Goal: Task Accomplishment & Management: Use online tool/utility

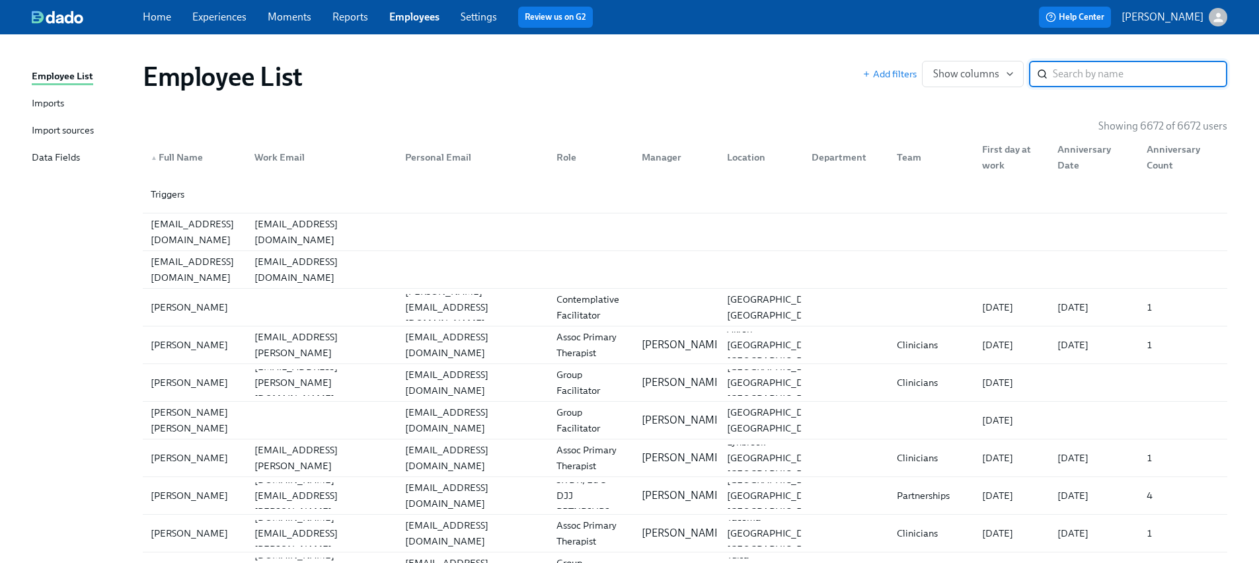
click at [1095, 64] on input "search" at bounding box center [1140, 74] width 174 height 26
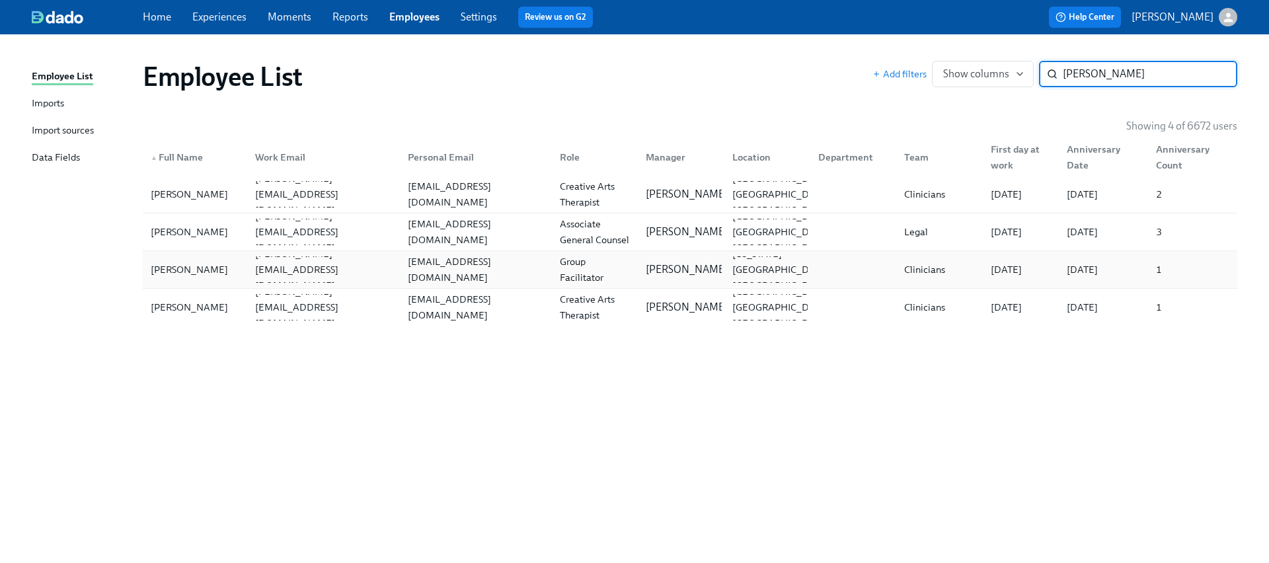
type input "zhang"
click at [206, 263] on div "[PERSON_NAME]" at bounding box center [189, 270] width 88 height 16
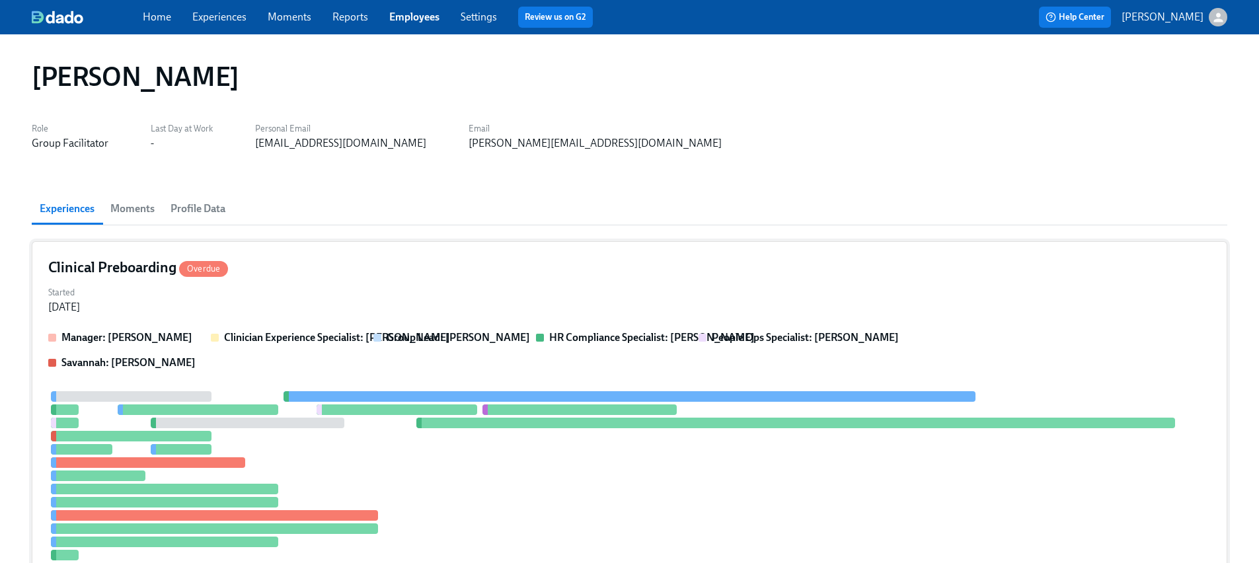
scroll to position [431, 0]
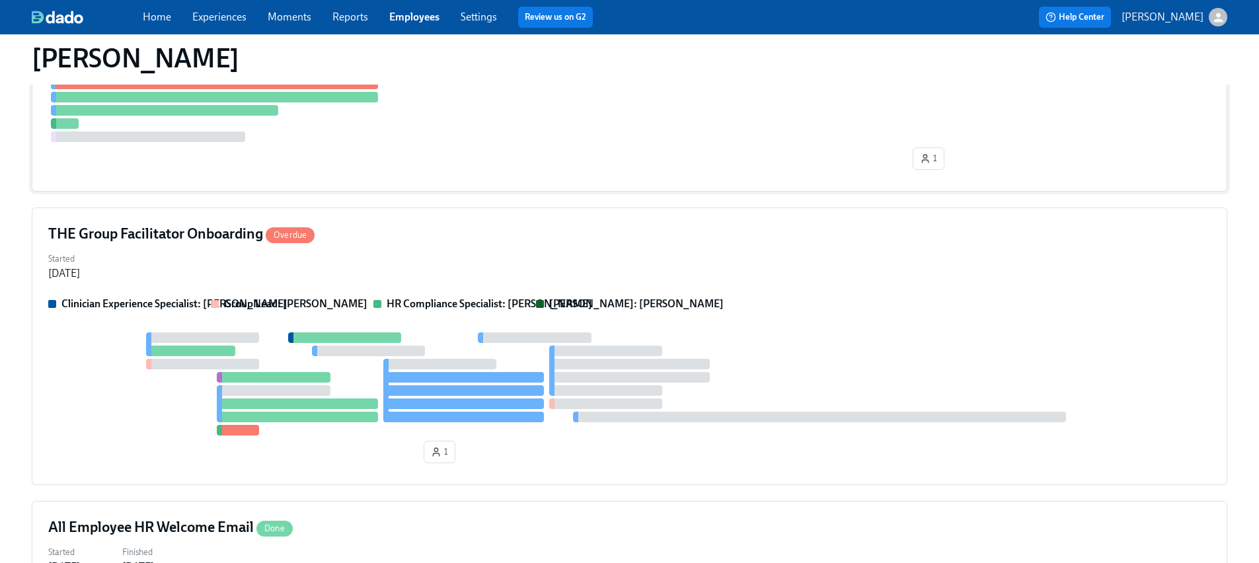
click at [303, 322] on div "Clinician Experience Specialist: Maggie Greenawalt Group Lead: Bria Brown HR Co…" at bounding box center [629, 383] width 1162 height 172
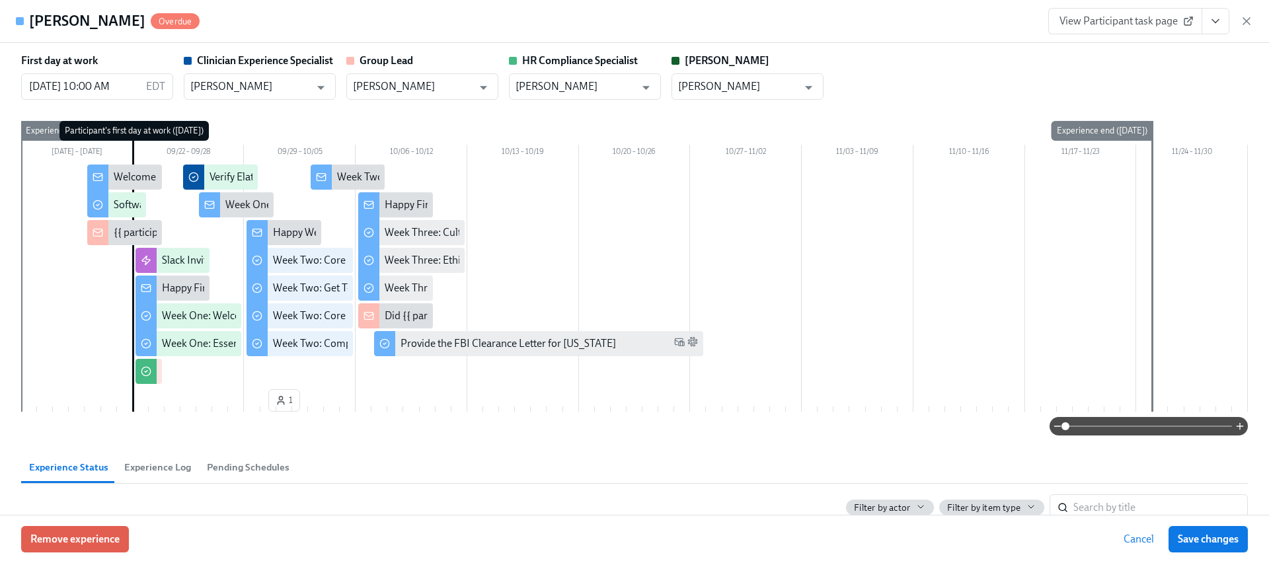
click at [1209, 18] on icon "View task page" at bounding box center [1214, 21] width 13 height 13
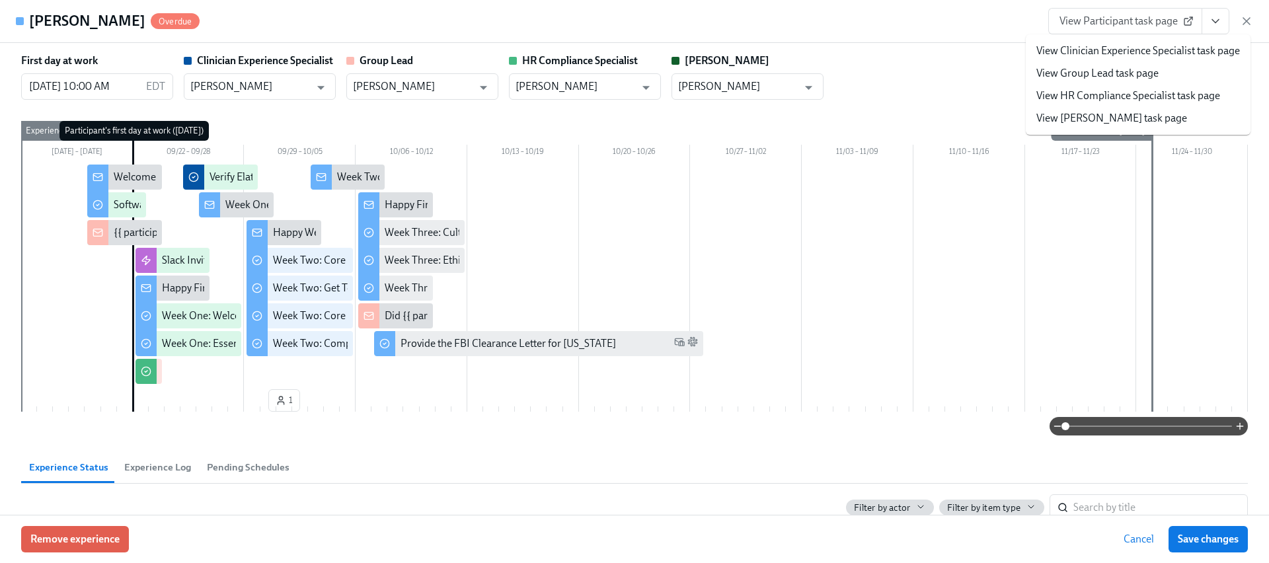
click at [1167, 96] on link "View HR Compliance Specialist task page" at bounding box center [1128, 96] width 184 height 15
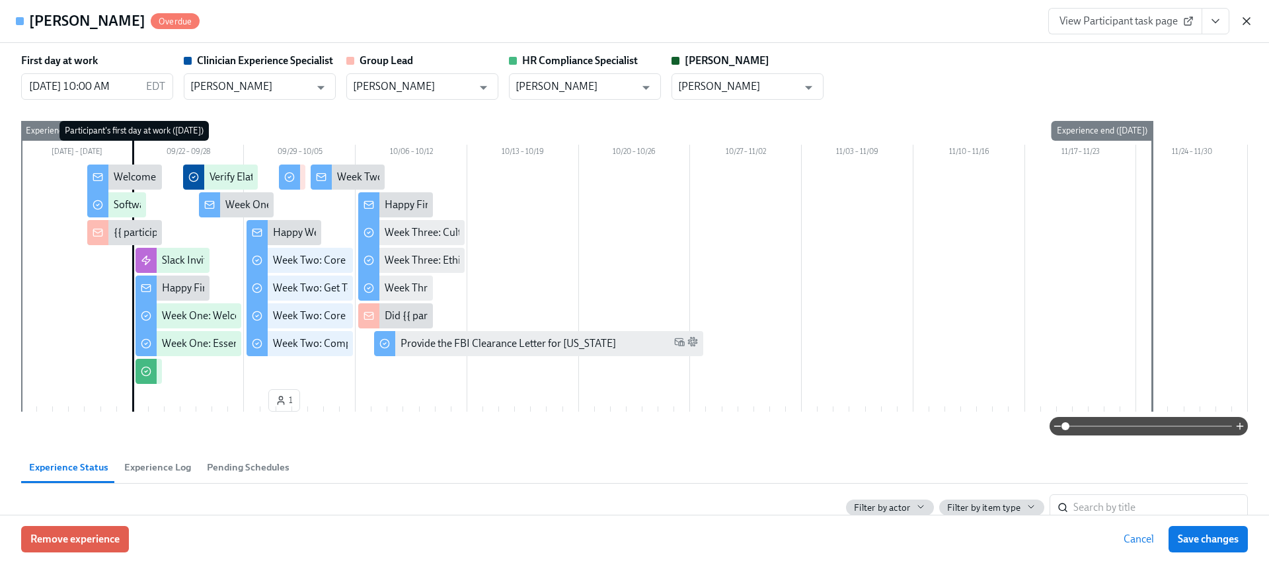
click at [1241, 24] on icon "button" at bounding box center [1245, 21] width 13 height 13
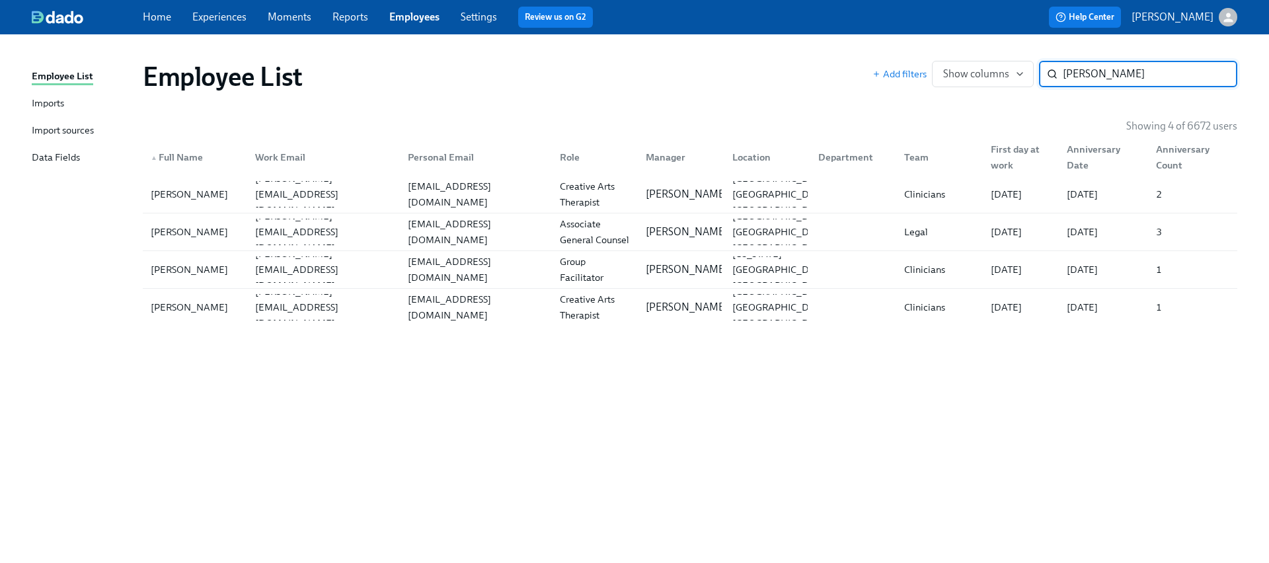
click at [862, 106] on div "Employee List Add filters Show columns zhang ​ Showing 4 of 6672 users ▲ Full N…" at bounding box center [634, 290] width 1205 height 481
click at [1111, 76] on input "zhang" at bounding box center [1149, 74] width 174 height 26
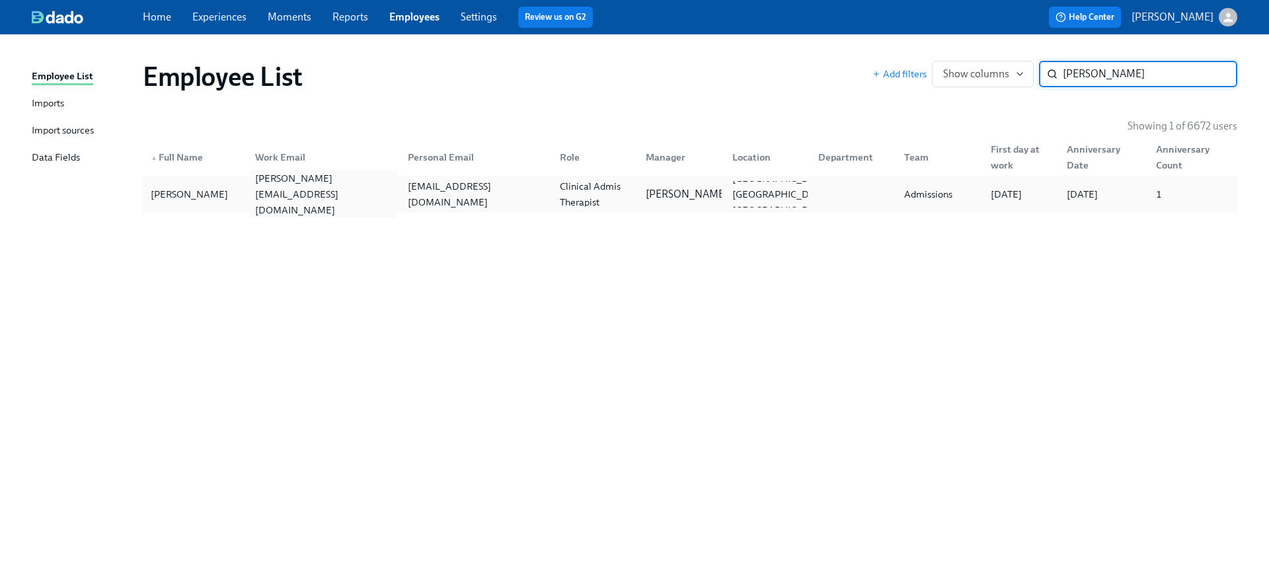
type input "paulina"
click at [343, 192] on div "paulina.venegasplancarte@charliehealth.com" at bounding box center [323, 194] width 147 height 48
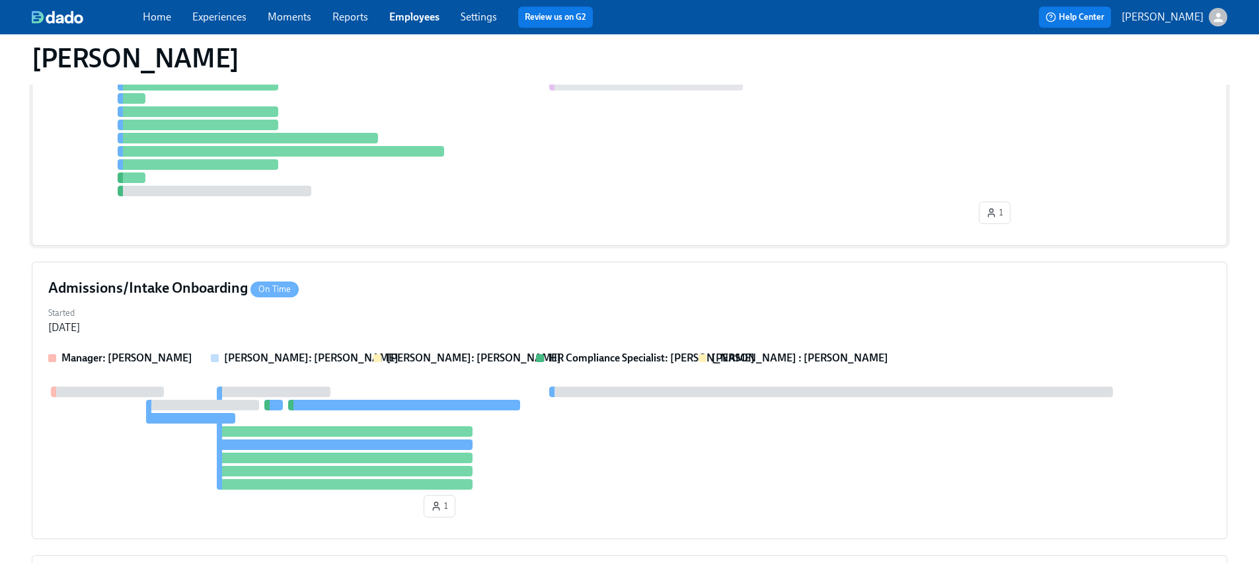
scroll to position [696, 0]
click at [359, 318] on div "Started Sep 18, 2025" at bounding box center [629, 319] width 1162 height 32
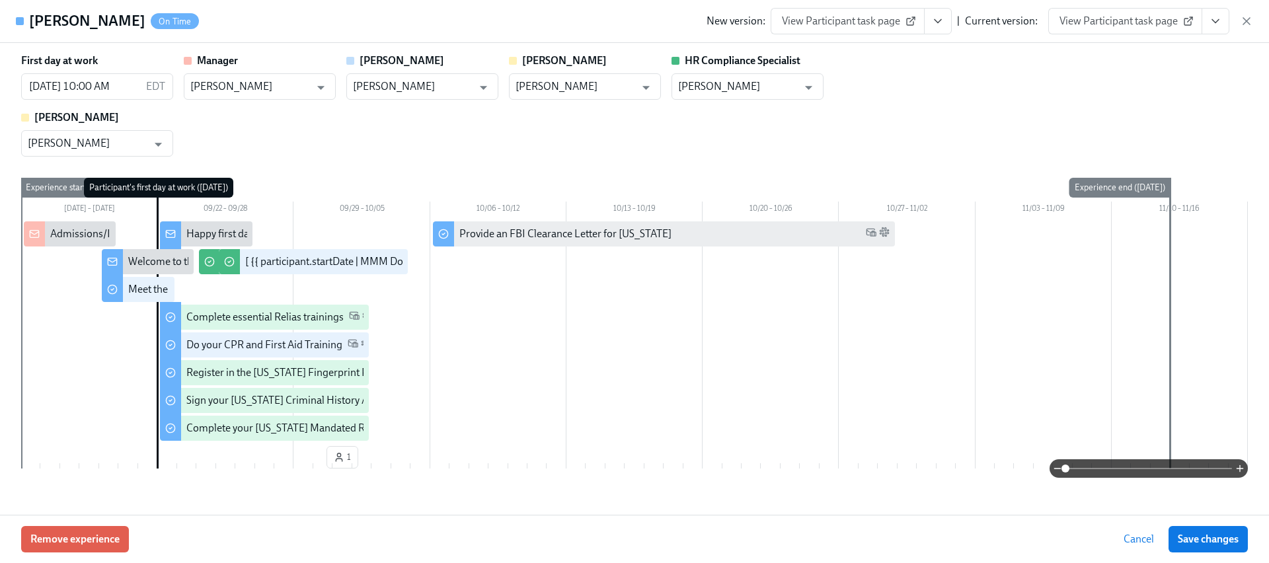
click at [1213, 15] on icon "View task page" at bounding box center [1214, 21] width 13 height 13
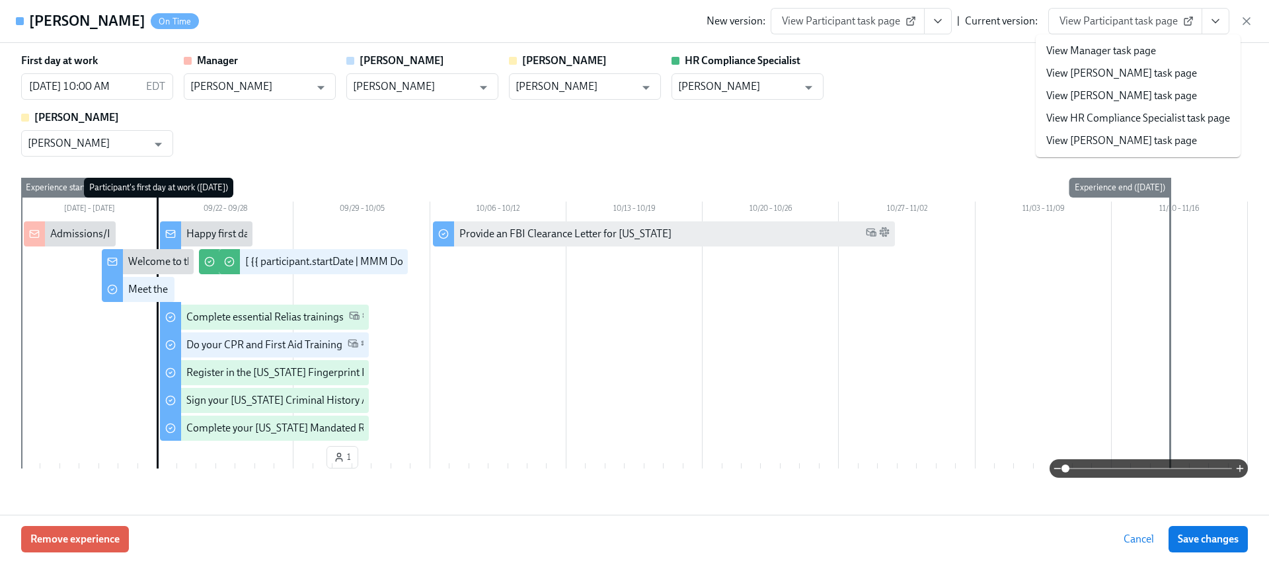
click at [1128, 122] on link "View HR Compliance Specialist task page" at bounding box center [1138, 118] width 184 height 15
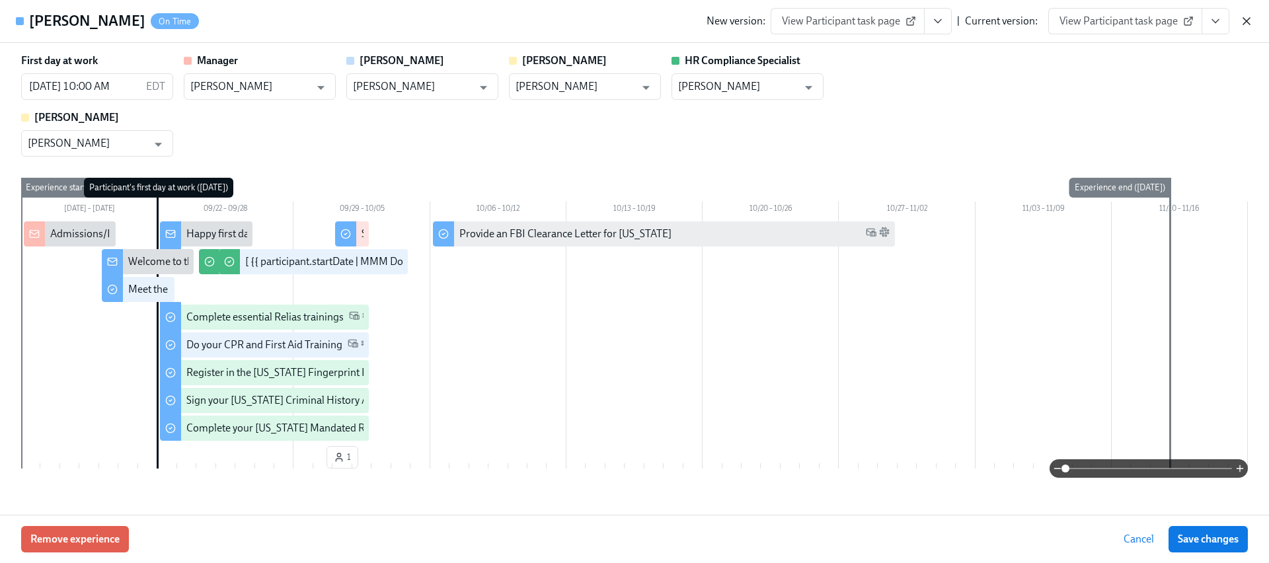
click at [1240, 20] on icon "button" at bounding box center [1245, 21] width 13 height 13
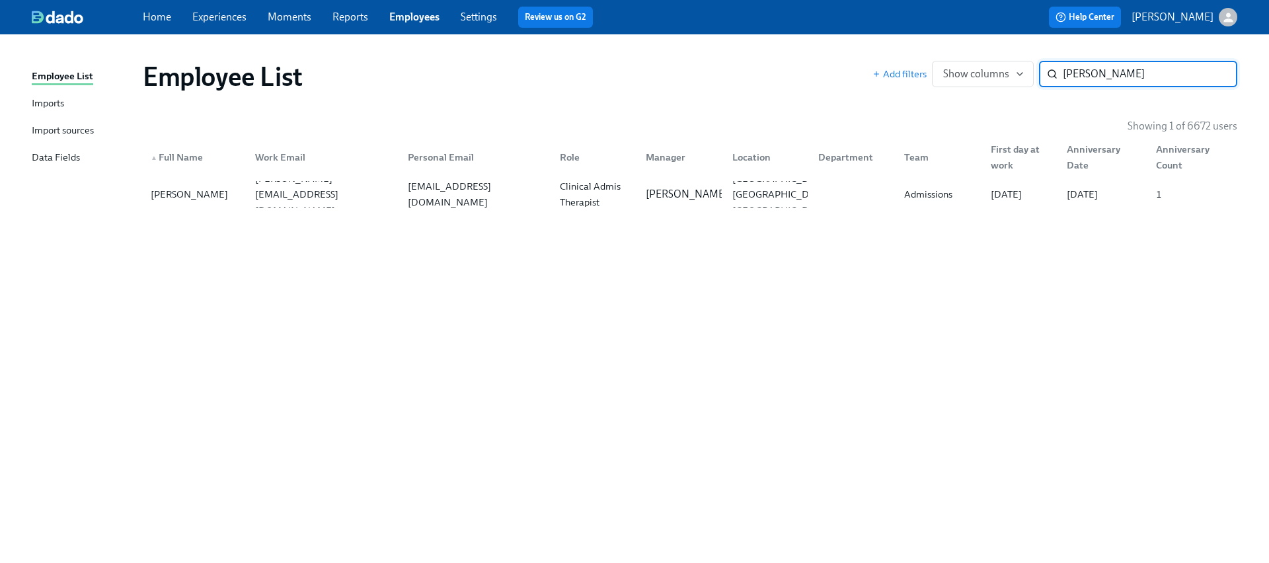
click at [1132, 81] on input "paulina" at bounding box center [1149, 74] width 174 height 26
click at [1134, 79] on input "paulina" at bounding box center [1149, 74] width 174 height 26
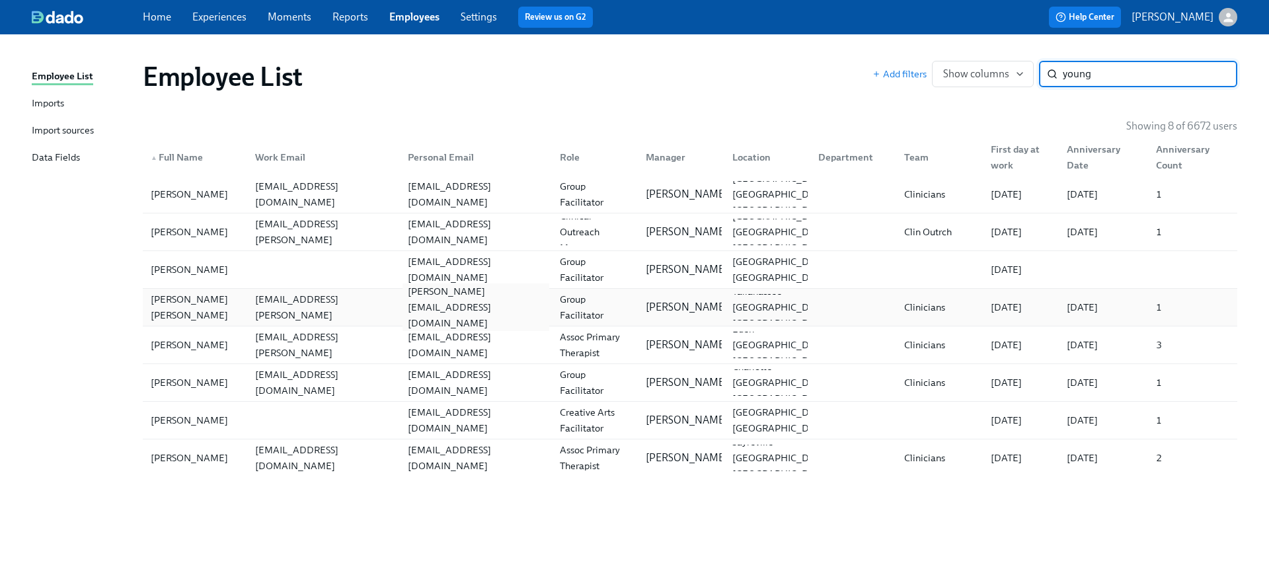
type input "young"
click at [402, 307] on div "mckenna.youngg@gmail.com" at bounding box center [475, 307] width 147 height 48
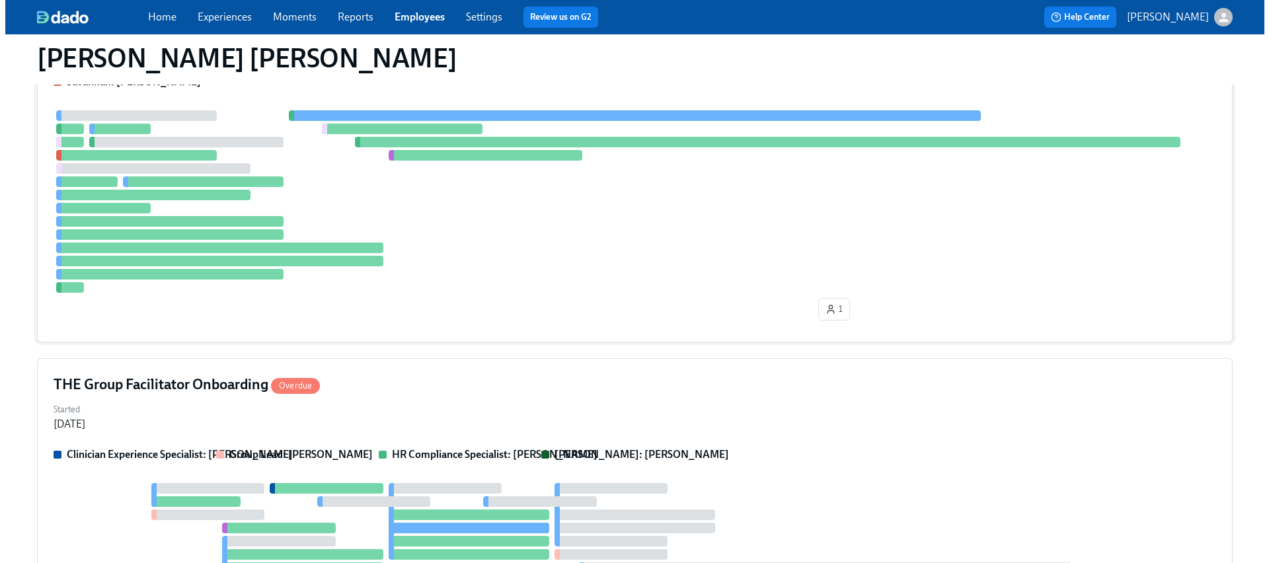
scroll to position [499, 0]
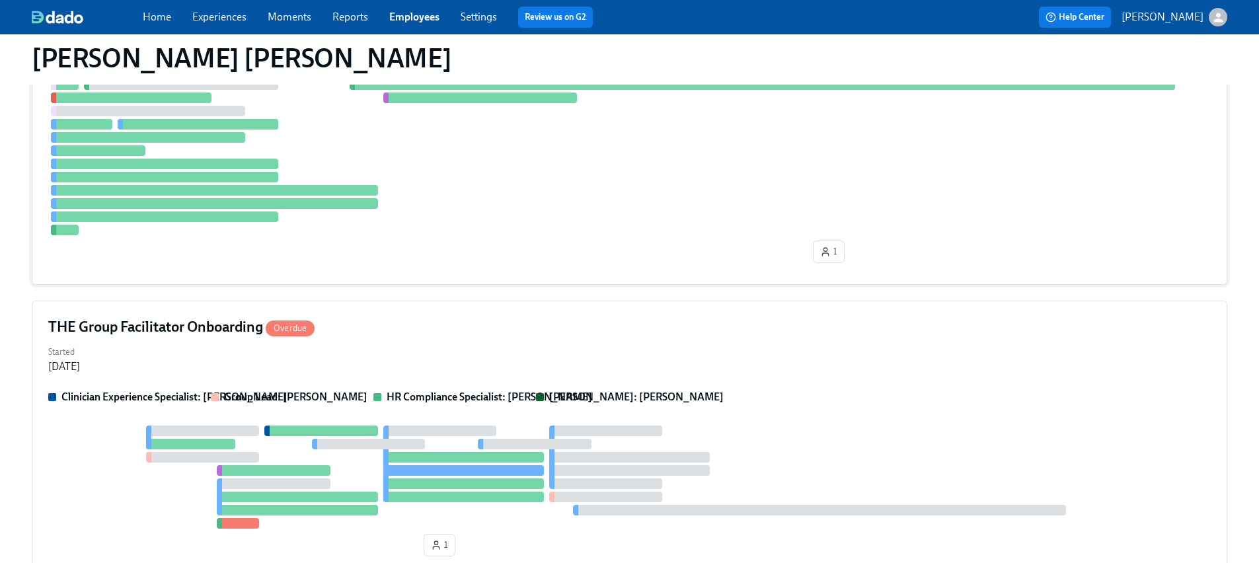
click at [420, 348] on div "Started Sep 18, 2025" at bounding box center [629, 358] width 1162 height 32
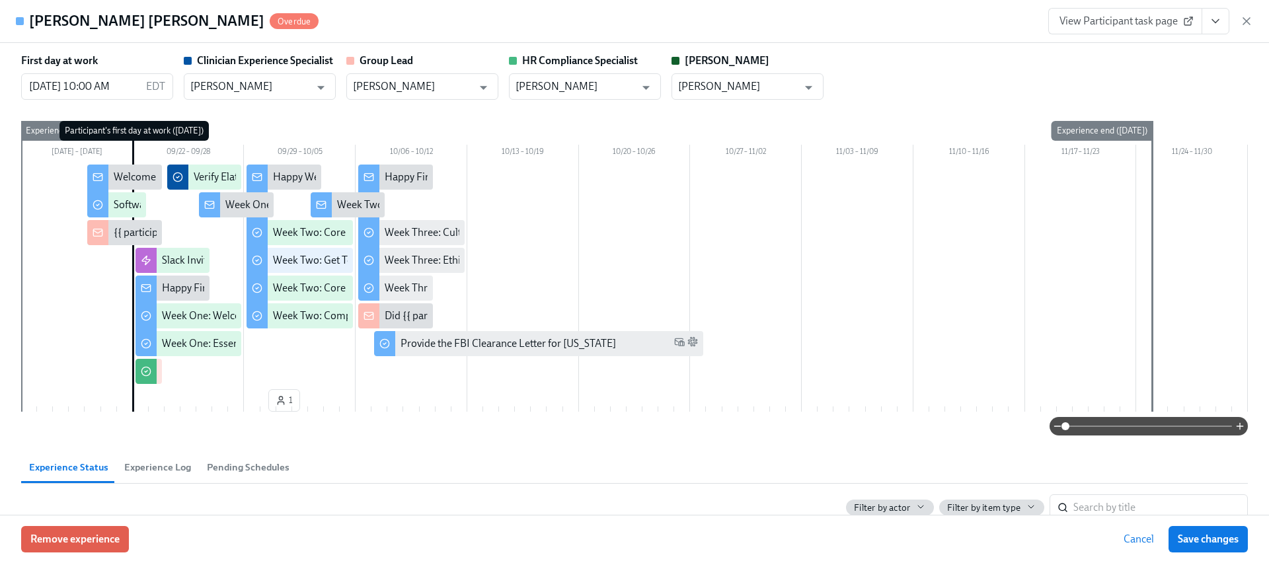
click at [1210, 15] on icon "View task page" at bounding box center [1214, 21] width 13 height 13
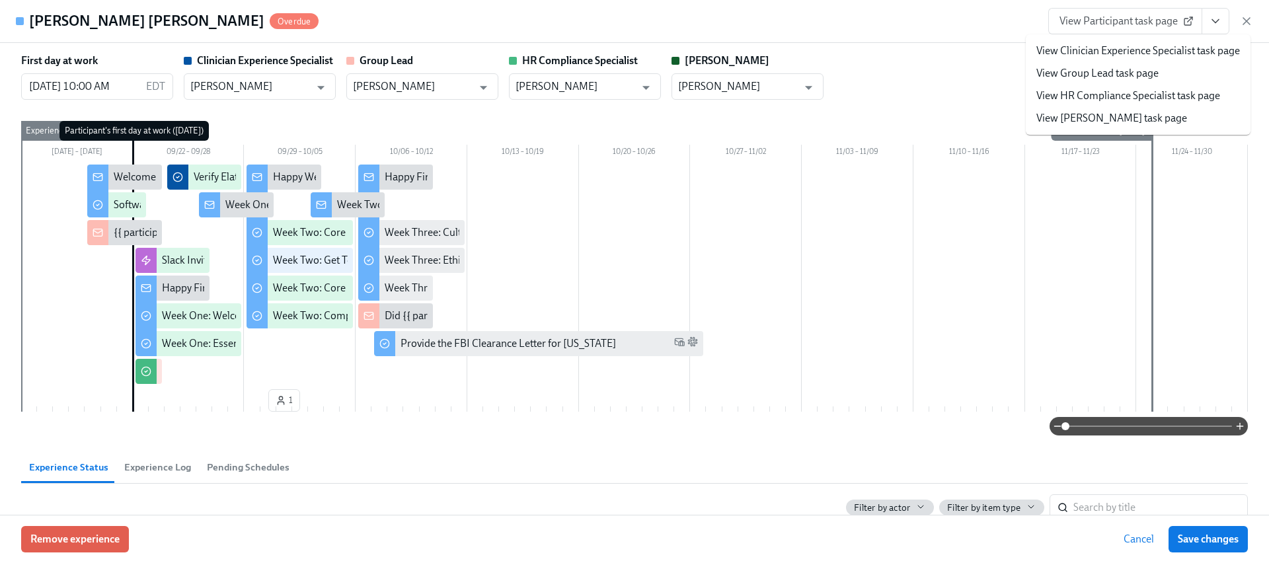
click at [1143, 89] on link "View HR Compliance Specialist task page" at bounding box center [1128, 96] width 184 height 15
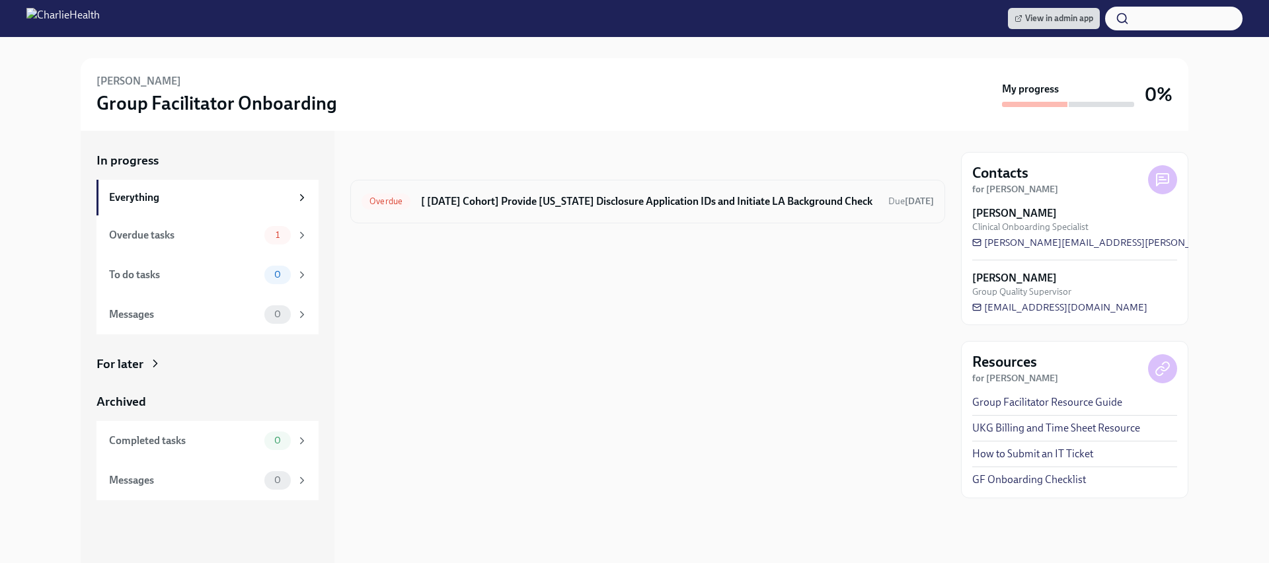
click at [690, 213] on div "Overdue [ [DATE] Cohort] Provide [US_STATE] Disclosure Application IDs and Init…" at bounding box center [647, 202] width 595 height 44
click at [675, 193] on div "Overdue [ [DATE] Cohort] Provide [US_STATE] Disclosure Application IDs and Init…" at bounding box center [647, 201] width 572 height 21
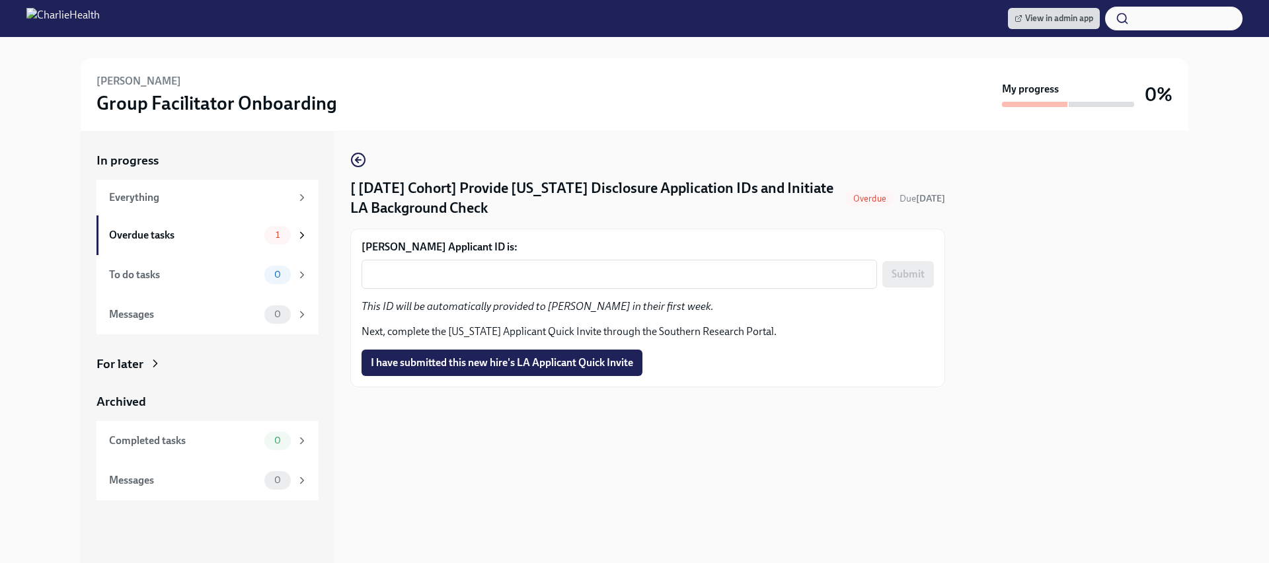
click at [541, 379] on div "[PERSON_NAME] Applicant ID is: x ​ Submit This ID will be automatically provide…" at bounding box center [647, 308] width 595 height 159
click at [542, 374] on button "I have submitted this new hire's LA Applicant Quick Invite" at bounding box center [501, 363] width 281 height 26
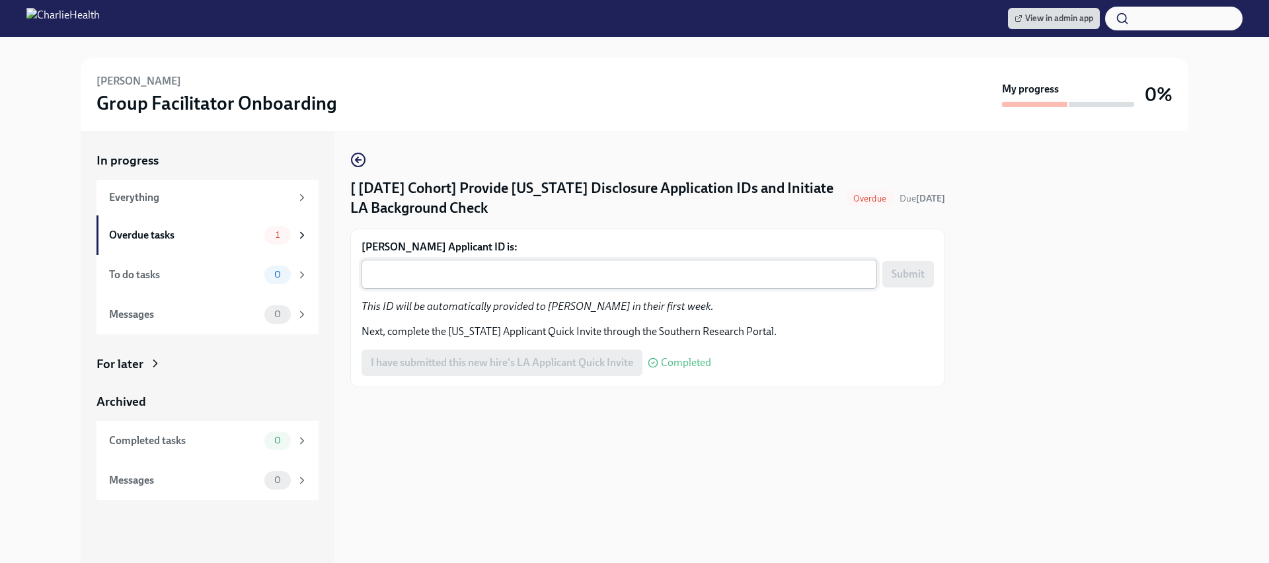
click at [574, 266] on textarea "[PERSON_NAME] Applicant ID is:" at bounding box center [618, 274] width 499 height 16
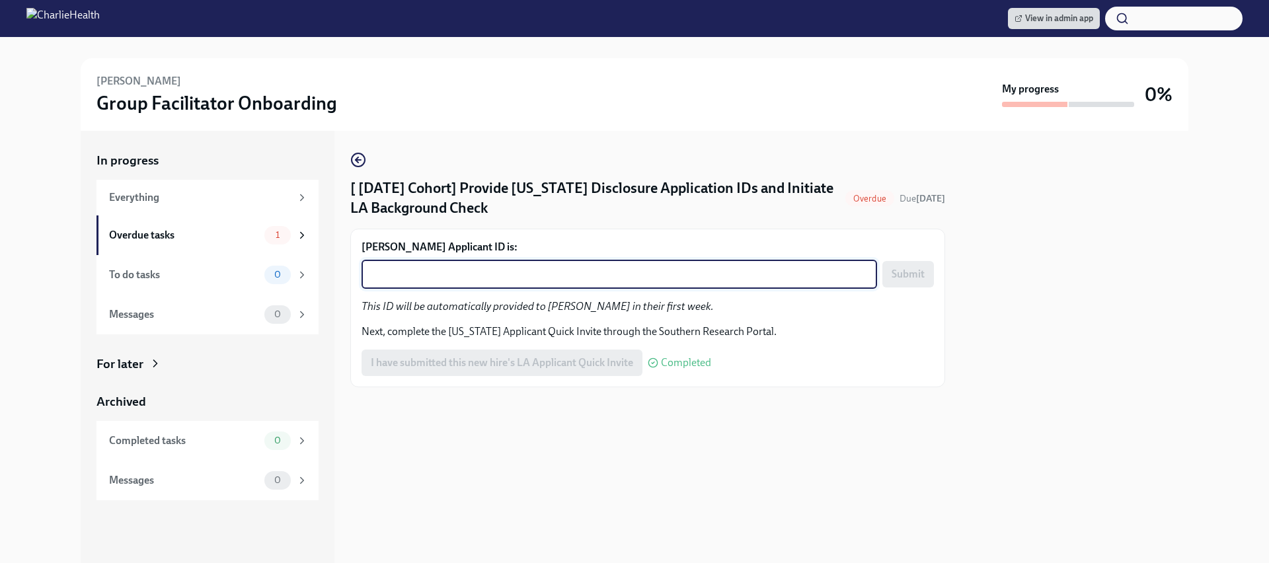
paste textarea "1254727"
type textarea "1254727"
click at [905, 276] on span "Submit" at bounding box center [907, 274] width 33 height 13
